Goal: Find specific page/section: Find specific page/section

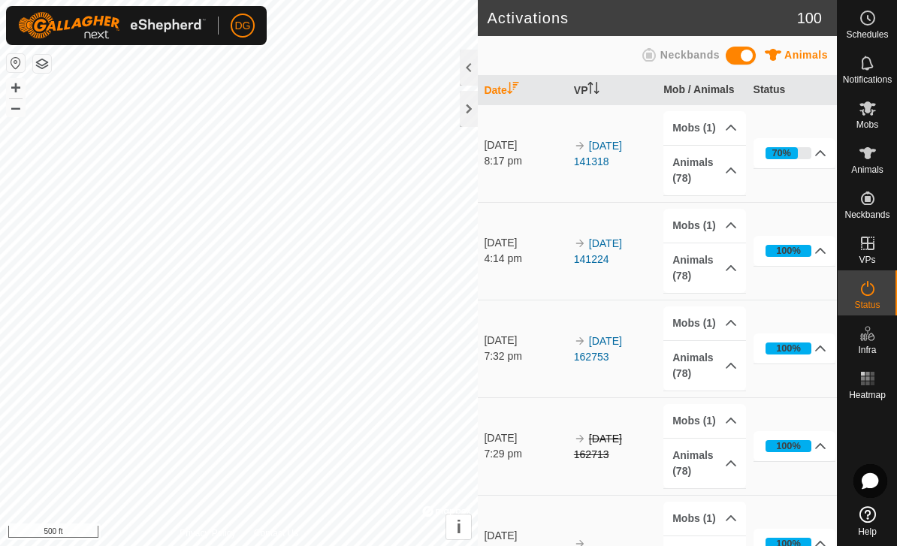
click at [858, 165] on span "Animals" at bounding box center [867, 169] width 32 height 9
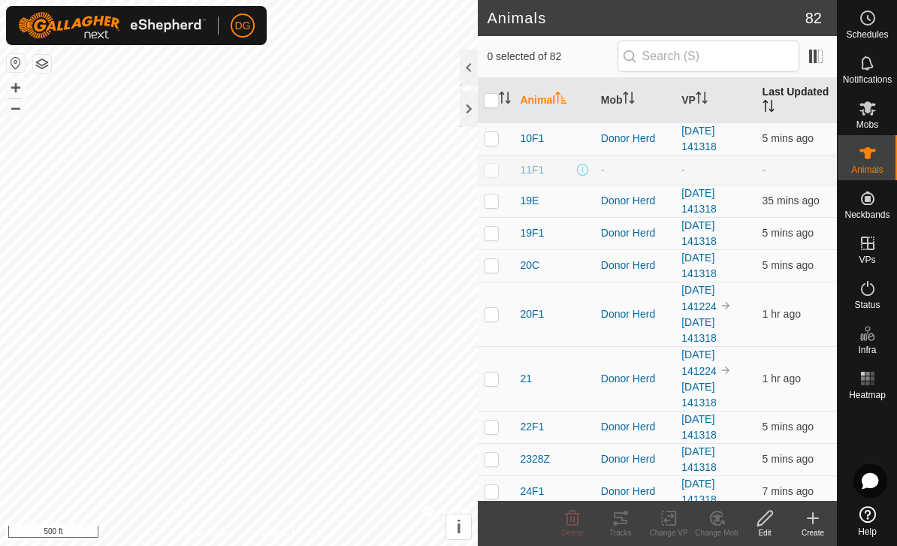
click at [796, 101] on th "Last Updated" at bounding box center [796, 100] width 80 height 45
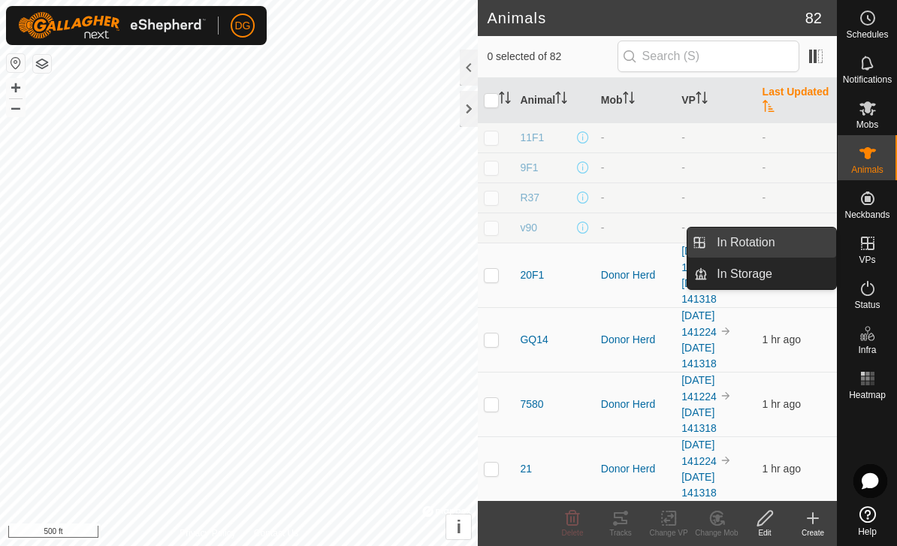
click at [788, 246] on link "In Rotation" at bounding box center [772, 243] width 128 height 30
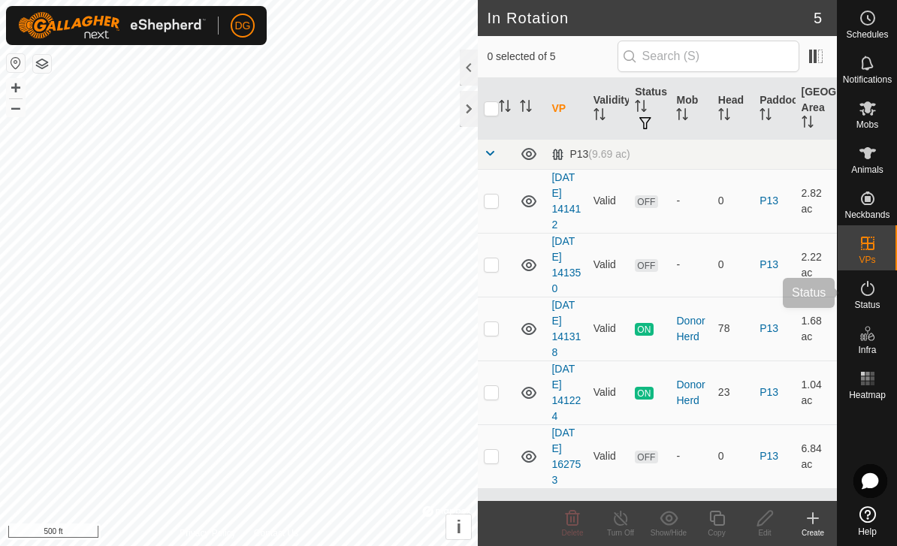
click at [864, 294] on icon at bounding box center [868, 288] width 14 height 15
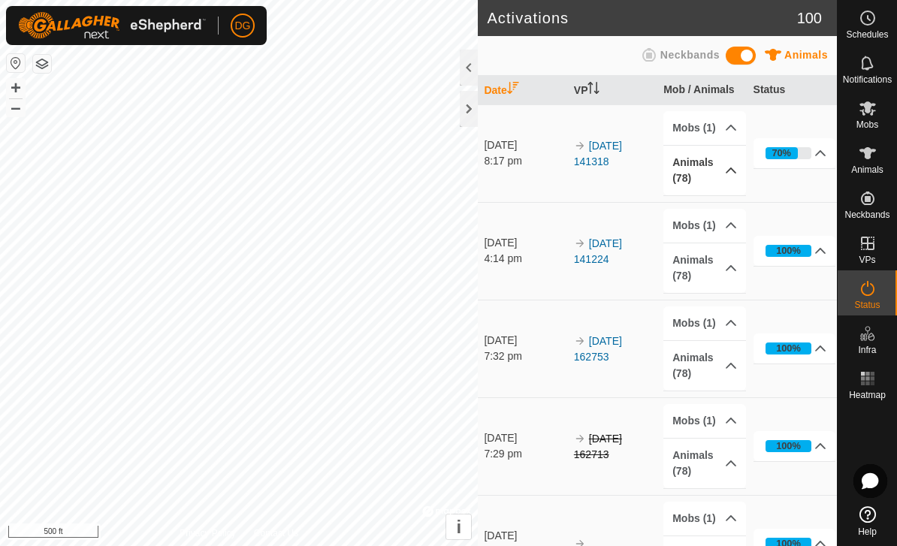
click at [694, 178] on p-accordion-header "Animals (78)" at bounding box center [704, 171] width 83 height 50
